Goal: Transaction & Acquisition: Purchase product/service

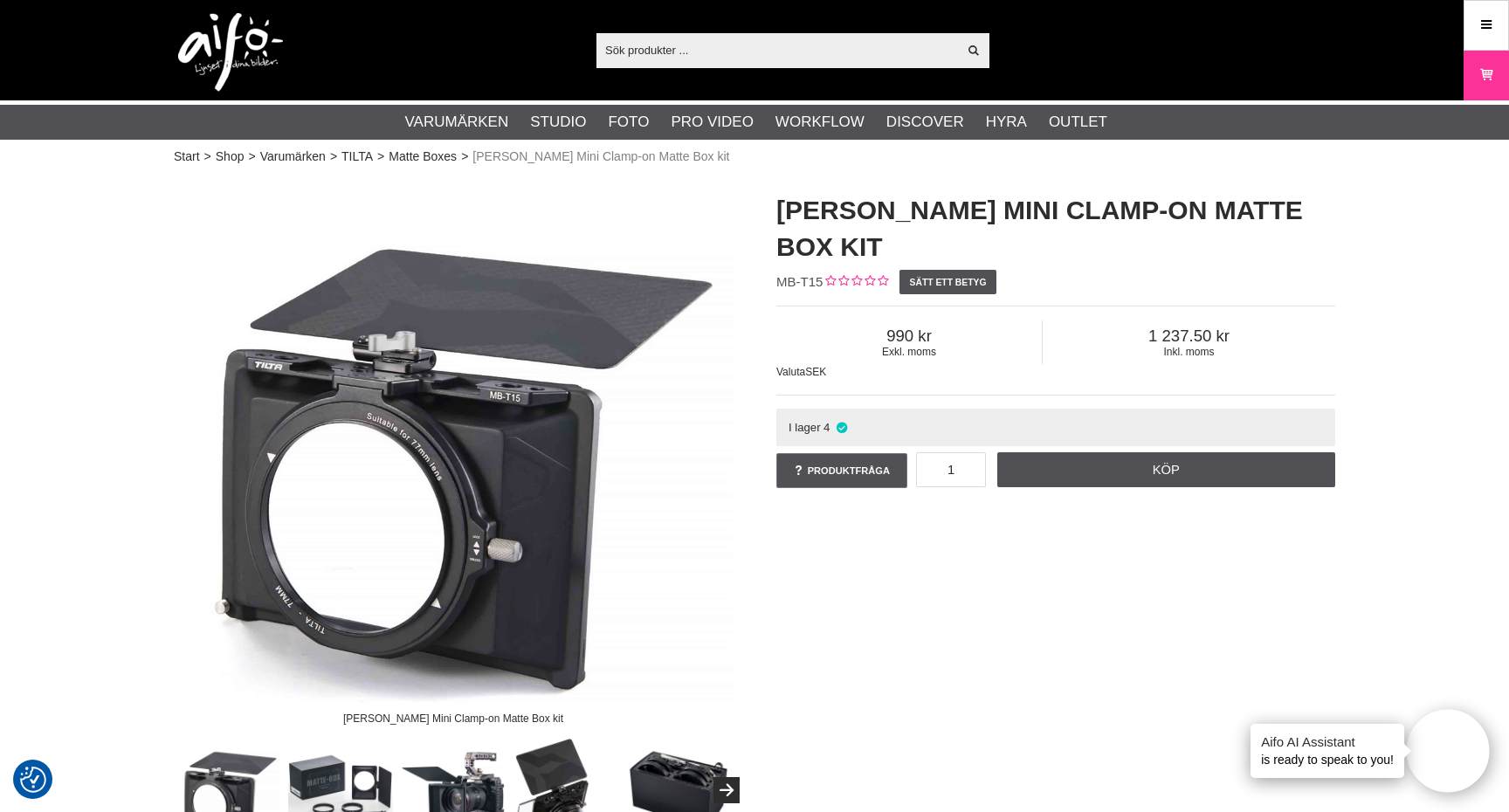
drag, startPoint x: 777, startPoint y: 212, endPoint x: 883, endPoint y: 251, distance: 112.9
click at [883, 251] on h1 "TILTA Tiltaing Mini Clamp-on Matte Box kit" at bounding box center [1056, 229] width 559 height 73
copy h1 "TILTA Tiltaing Mini Clamp-on Matte Box kit"
